Goal: Task Accomplishment & Management: Manage account settings

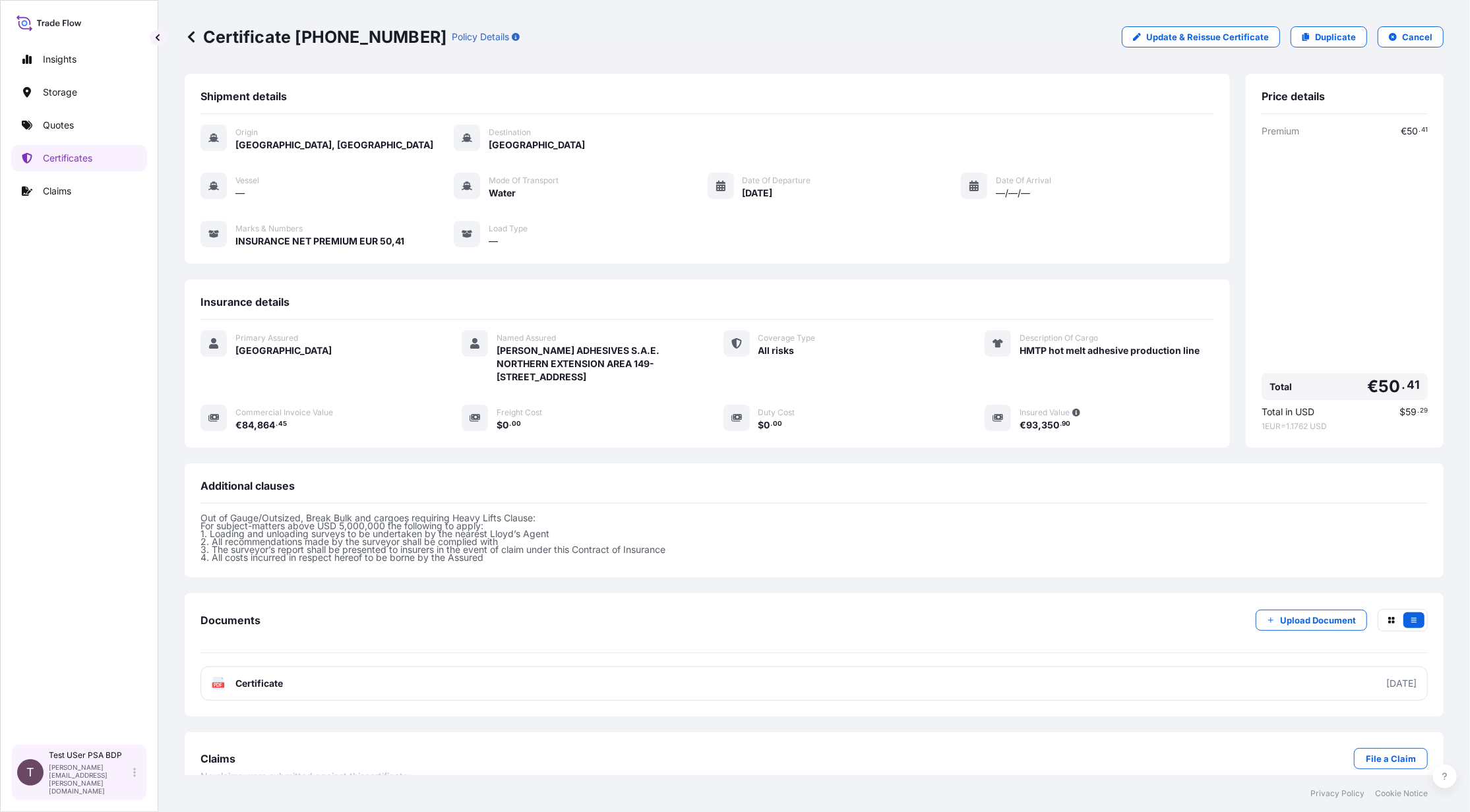
click at [132, 789] on div "Test USer PSA BDP [PERSON_NAME][EMAIL_ADDRESS][PERSON_NAME][DOMAIN_NAME]" at bounding box center [95, 773] width 92 height 44
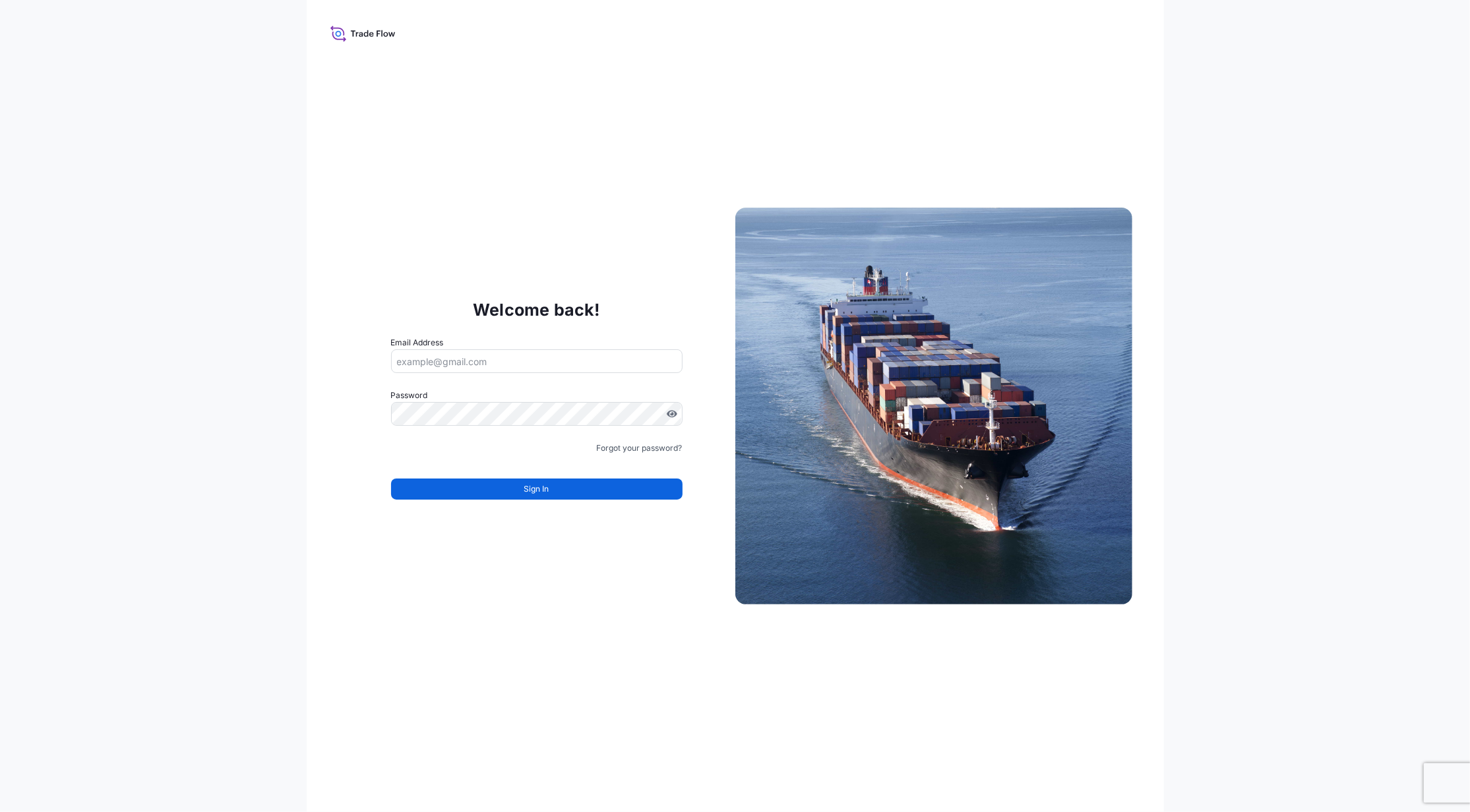
type input "[PERSON_NAME][EMAIL_ADDRESS][PERSON_NAME][DOMAIN_NAME]"
click at [631, 448] on link "Forgot your password?" at bounding box center [640, 447] width 86 height 13
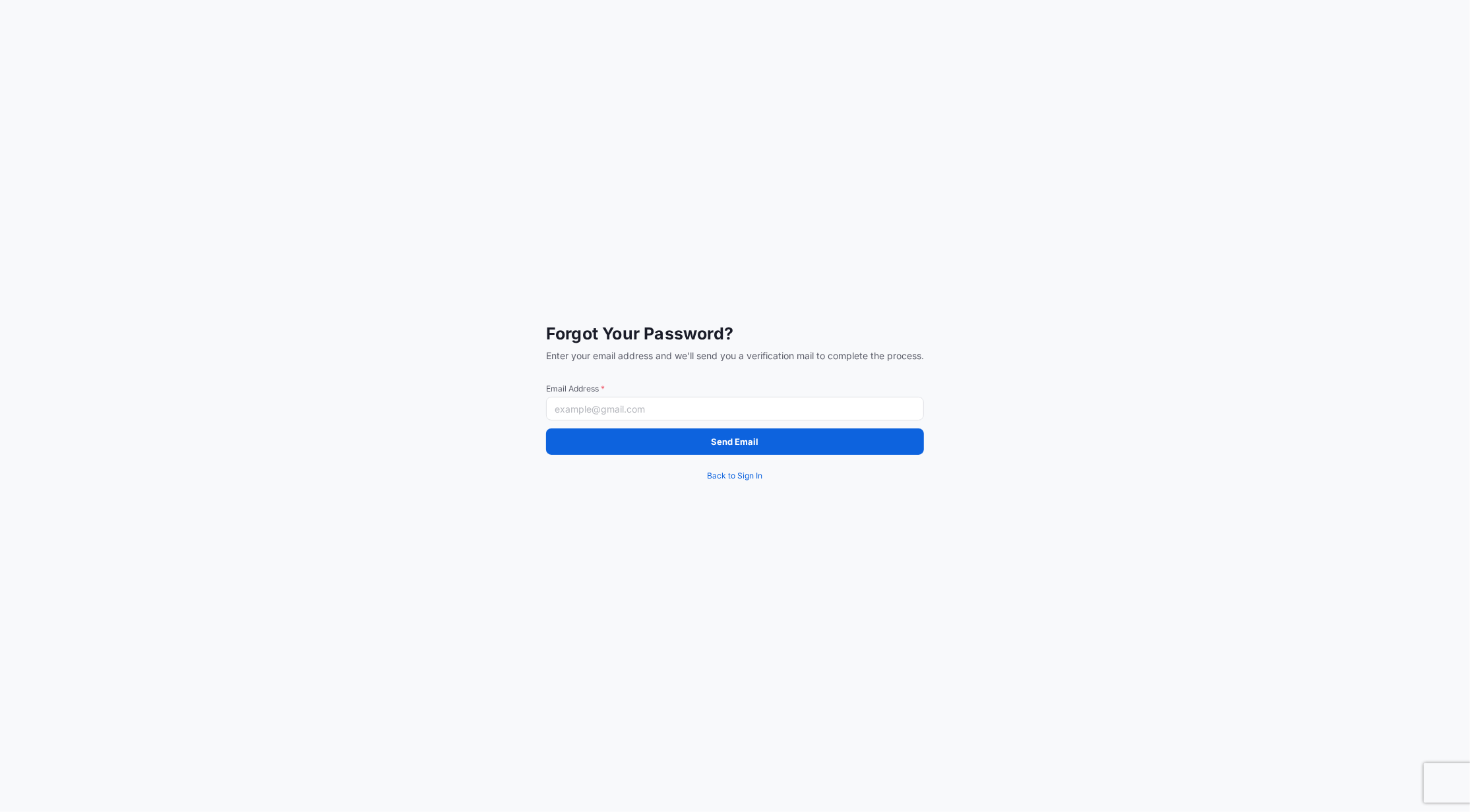
click at [623, 417] on input "Email Address *" at bounding box center [735, 409] width 378 height 24
paste input "[EMAIL_ADDRESS][DOMAIN_NAME]"
type input "[EMAIL_ADDRESS][DOMAIN_NAME]"
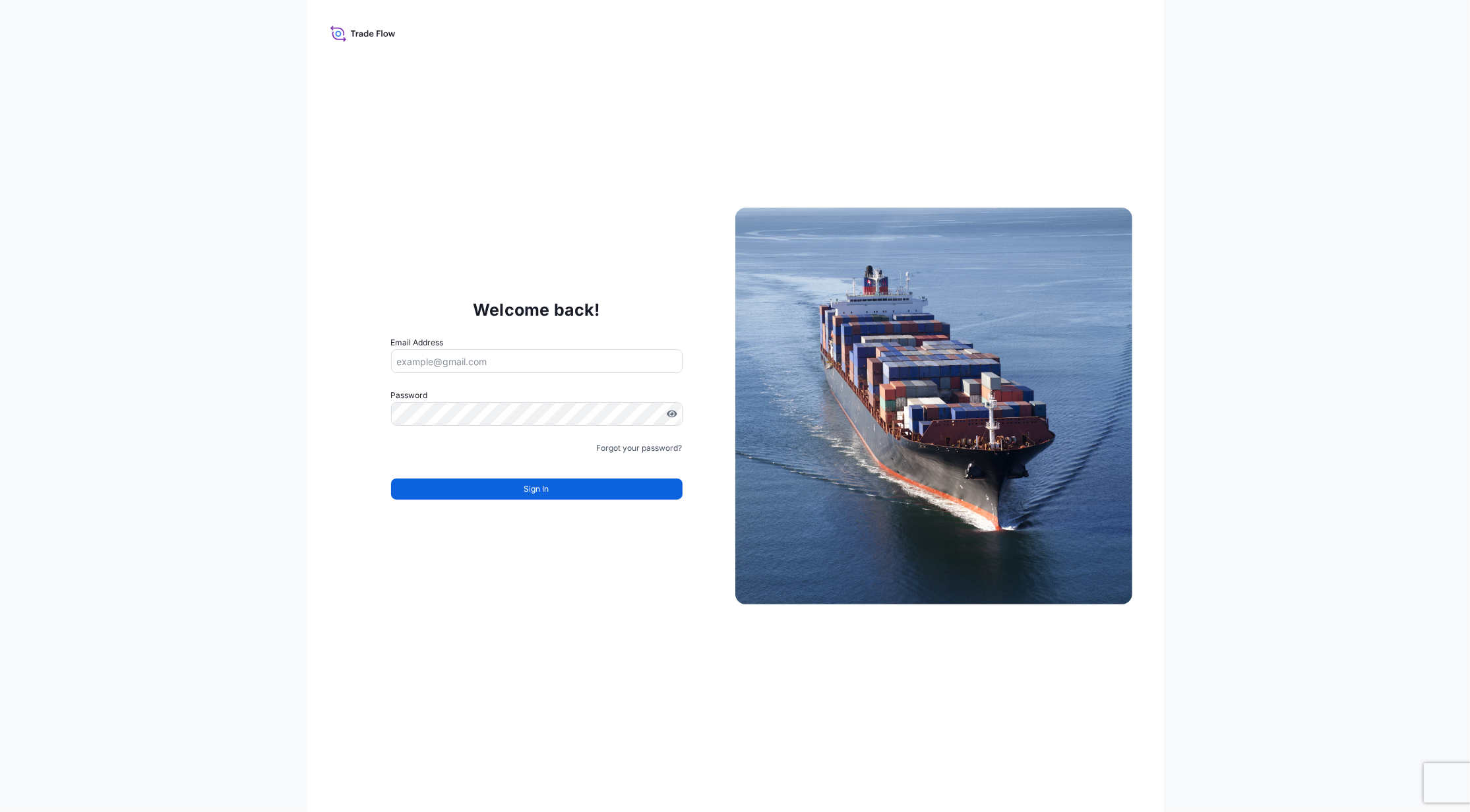
type input "[PERSON_NAME][EMAIL_ADDRESS][PERSON_NAME][DOMAIN_NAME]"
